Goal: Task Accomplishment & Management: Use online tool/utility

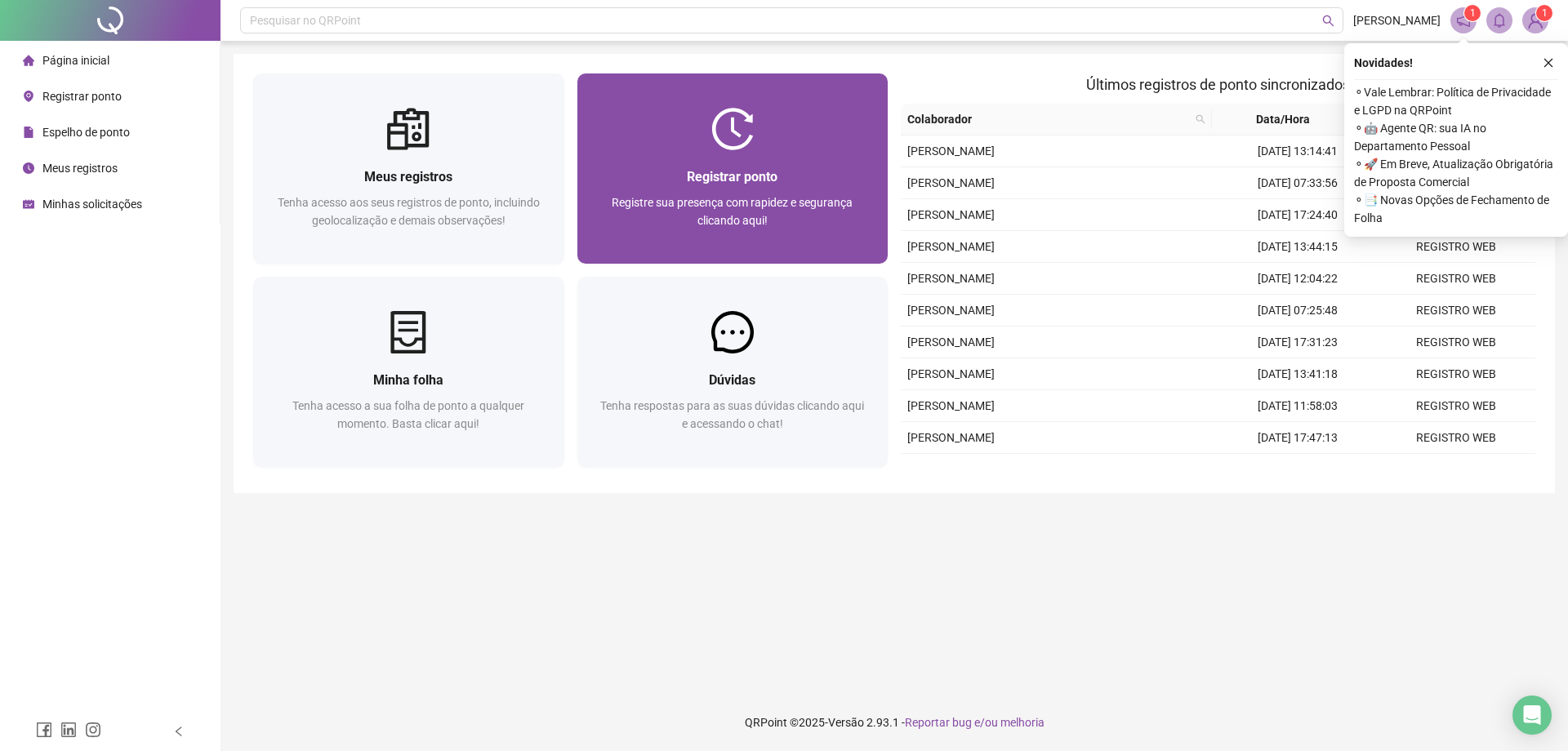
click at [632, 150] on div "Registrar ponto Registre sua presença com rapidez e segurança clicando aqui!" at bounding box center [732, 206] width 311 height 113
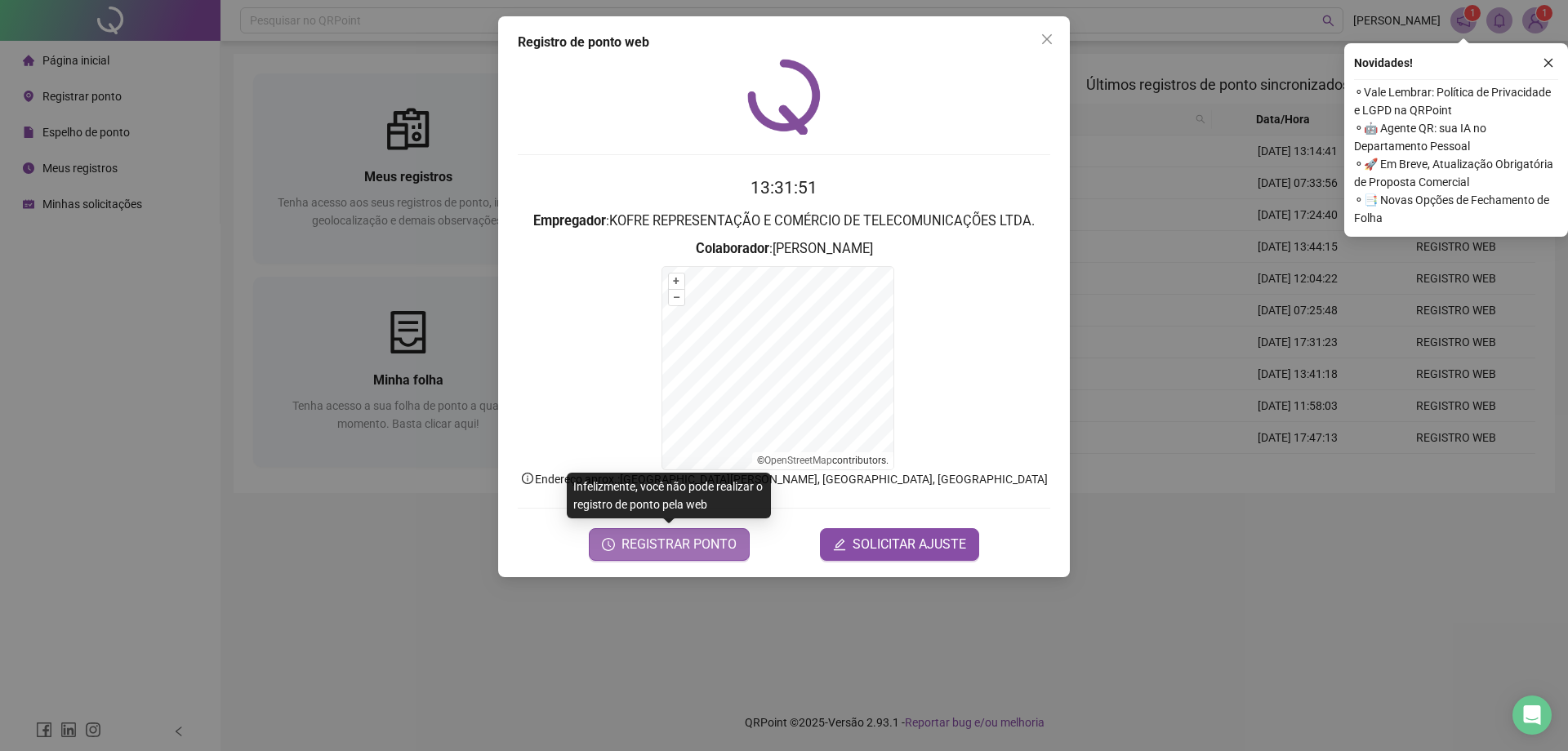
click at [656, 545] on span "REGISTRAR PONTO" at bounding box center [679, 545] width 115 height 20
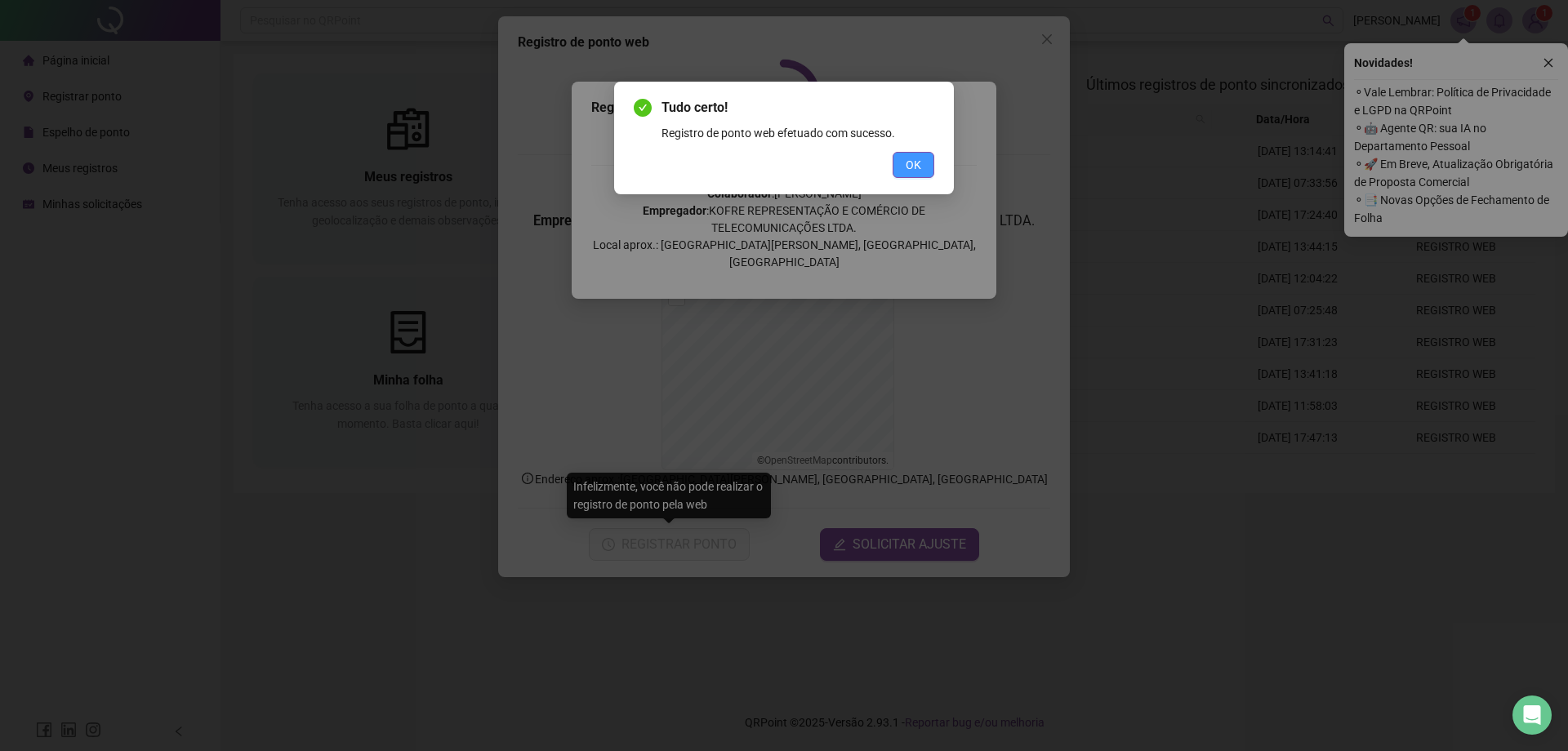
click at [914, 157] on span "OK" at bounding box center [912, 165] width 15 height 18
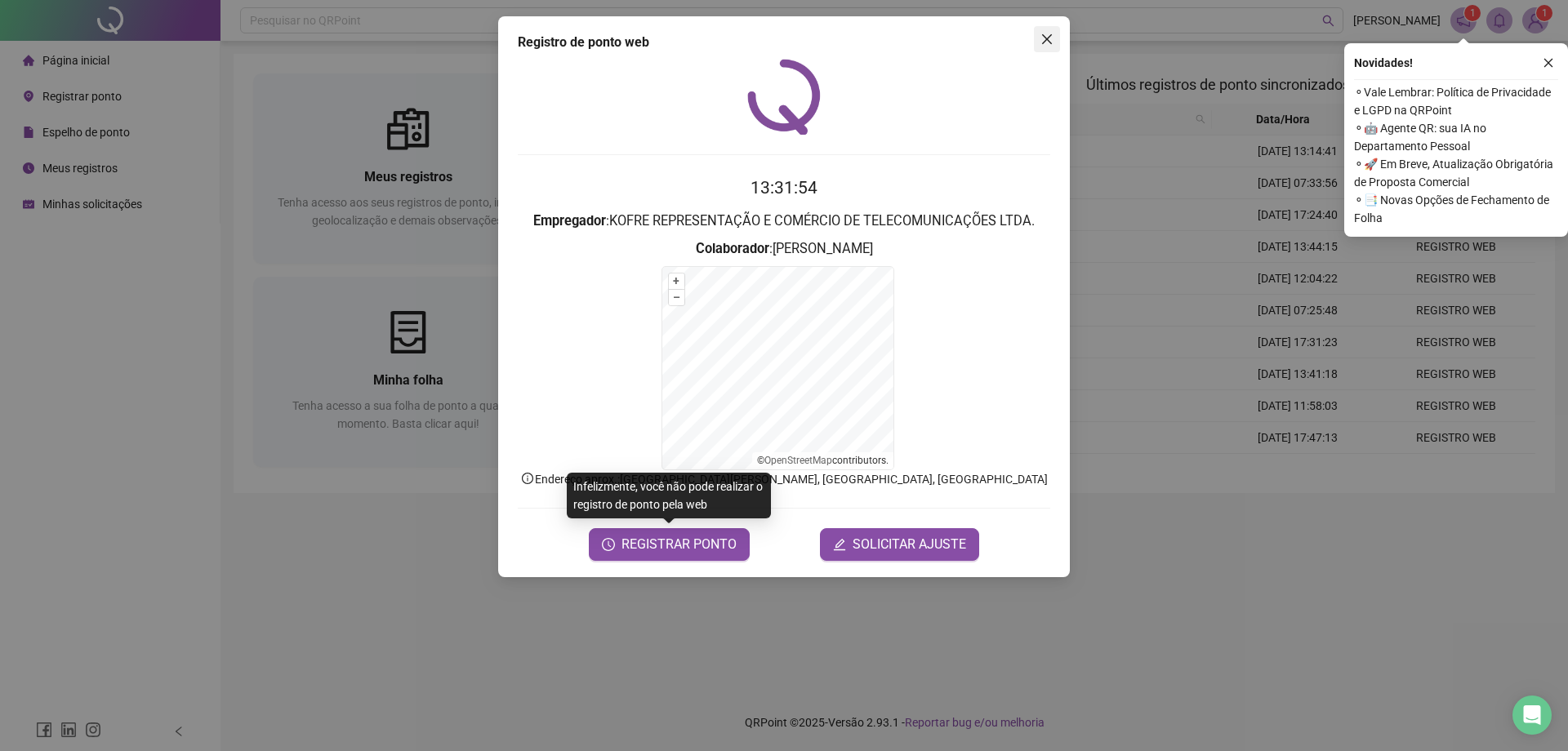
click at [1048, 44] on icon "close" at bounding box center [1046, 39] width 13 height 13
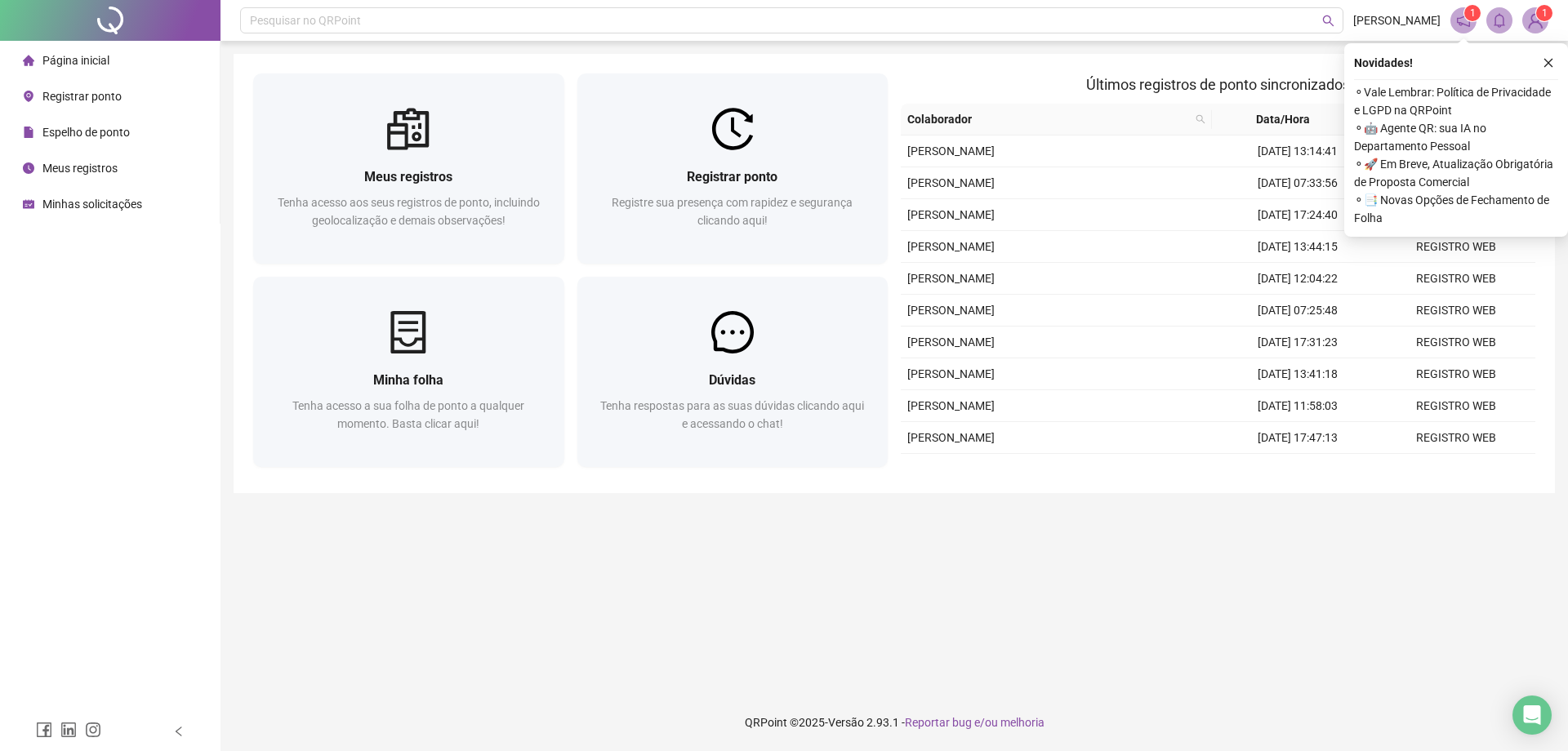
click at [713, 539] on main "Meus registros Tenha acesso aos seus registros de ponto, incluindo geolocalizaç…" at bounding box center [894, 367] width 1321 height 627
click at [659, 566] on main "Meus registros Tenha acesso aos seus registros de ponto, incluindo geolocalizaç…" at bounding box center [894, 367] width 1321 height 627
